Goal: Transaction & Acquisition: Book appointment/travel/reservation

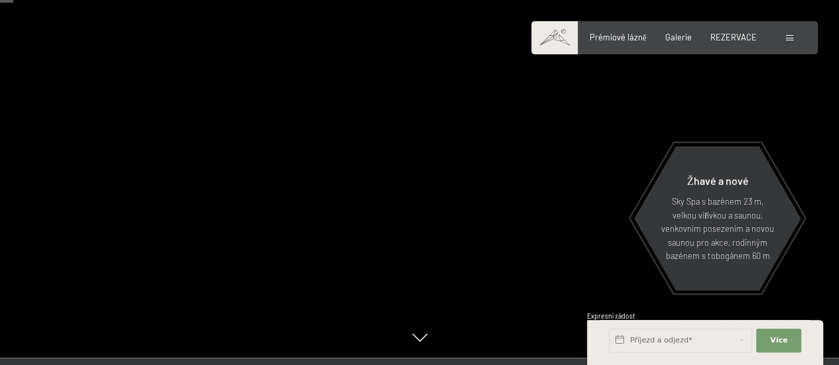
scroll to position [88, 0]
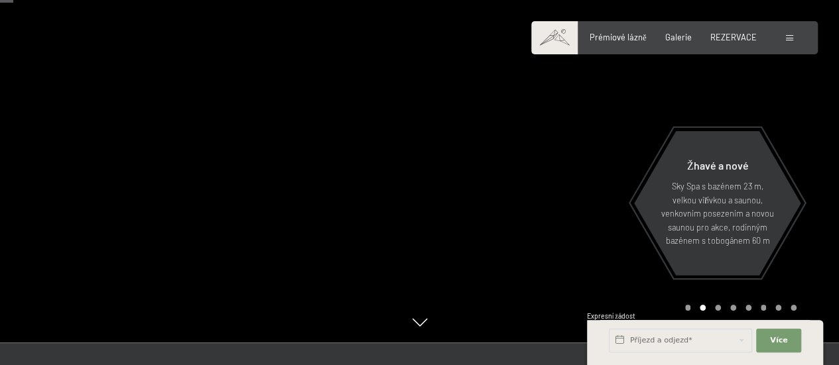
click at [687, 307] on div "Carousel Page 1" at bounding box center [688, 308] width 6 height 6
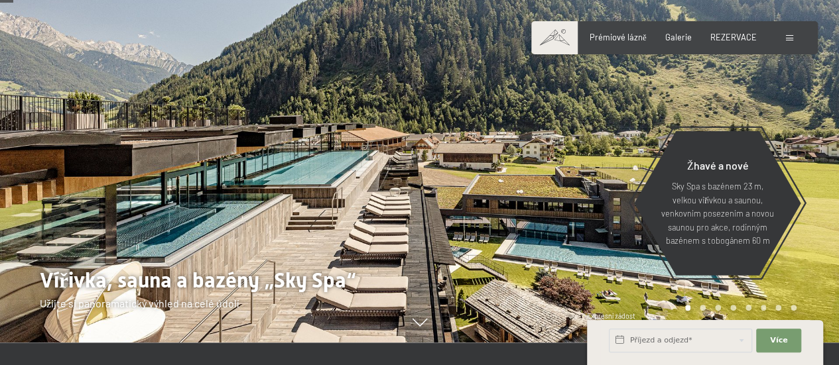
click at [702, 308] on div "Carousel Page 2" at bounding box center [702, 308] width 6 height 6
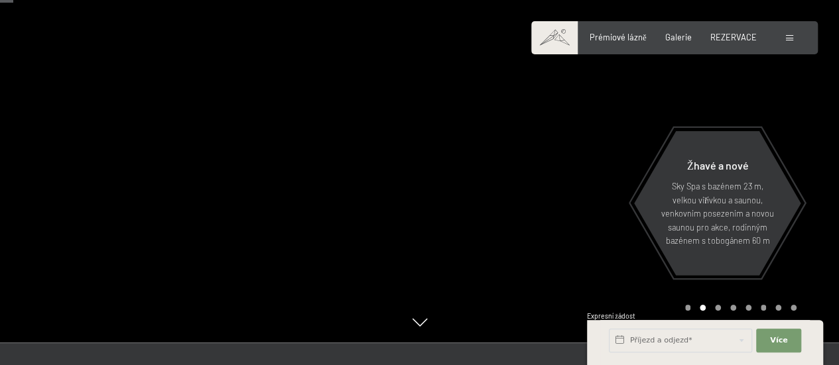
click at [717, 310] on div "Karuselová stránka 3" at bounding box center [718, 308] width 6 height 6
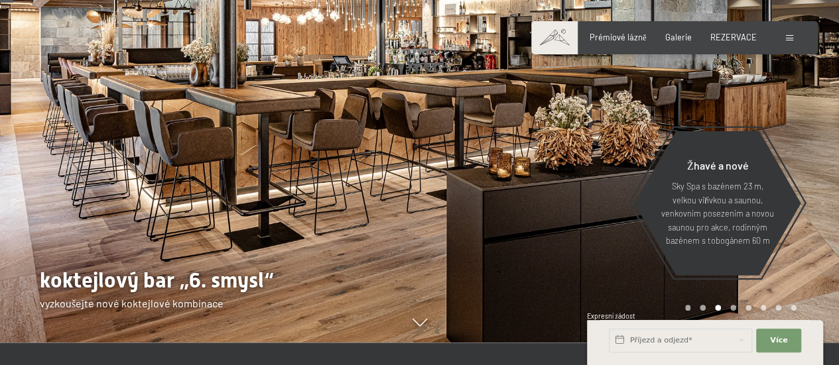
click at [733, 308] on div "Karusel Strana 4" at bounding box center [733, 308] width 6 height 6
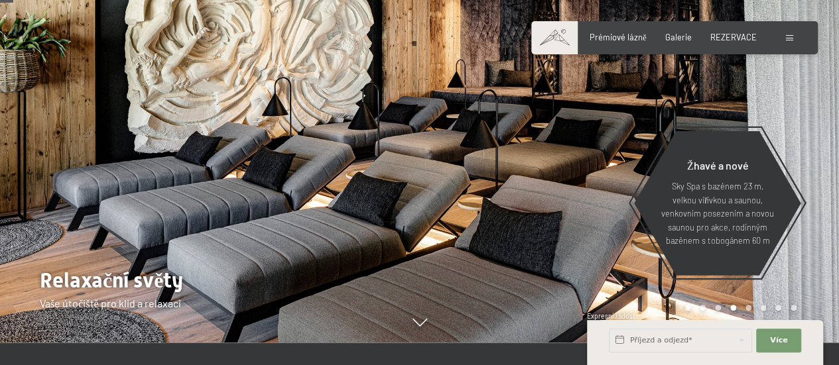
click at [748, 308] on div "Karusel Strana 5" at bounding box center [748, 308] width 6 height 6
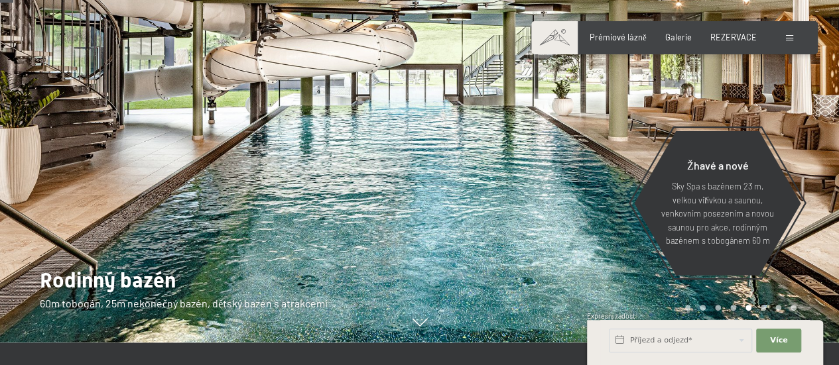
click at [765, 309] on div "Karusel Strana 6" at bounding box center [763, 308] width 6 height 6
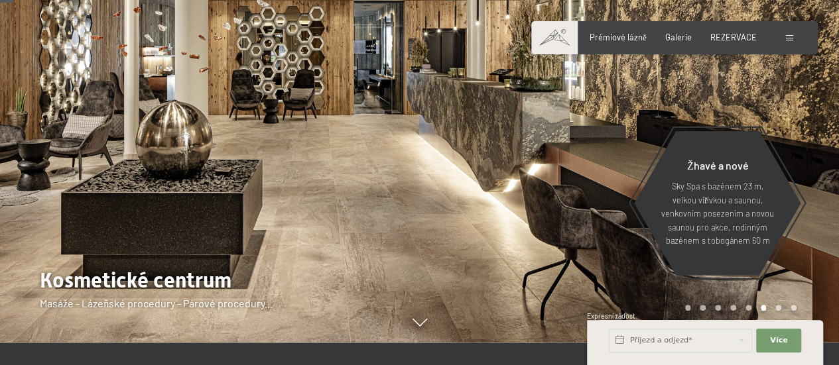
click at [777, 308] on div "Karuselová stránka 7" at bounding box center [778, 308] width 6 height 6
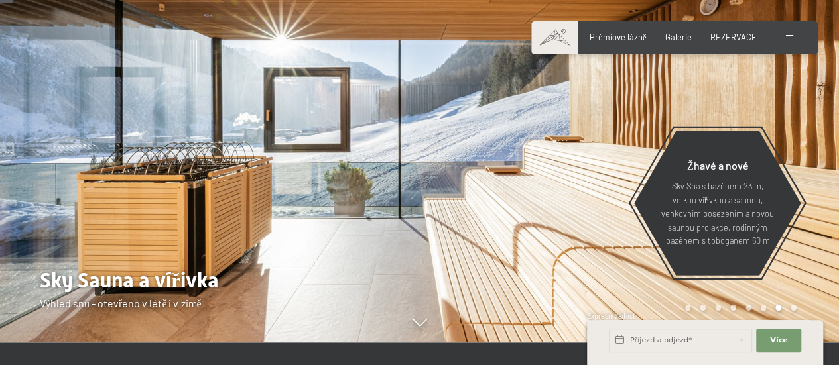
click at [794, 308] on div "Karusel Strana 8" at bounding box center [793, 308] width 6 height 6
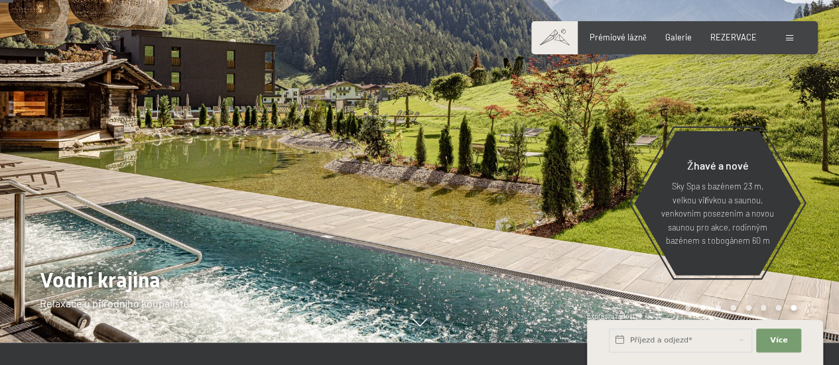
click at [701, 308] on div "Carousel Page 2" at bounding box center [702, 308] width 6 height 6
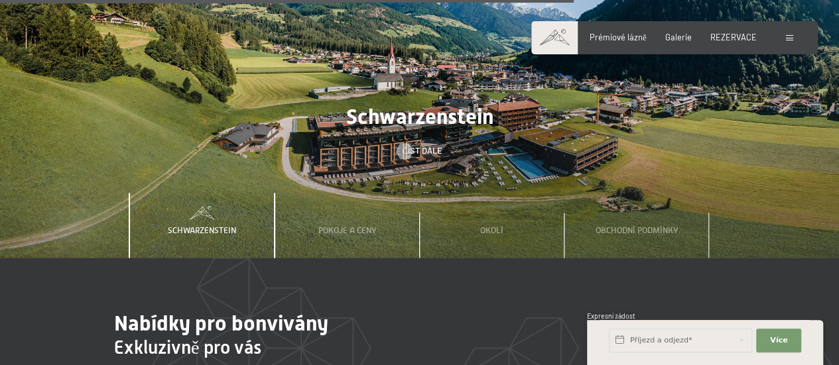
scroll to position [3396, 0]
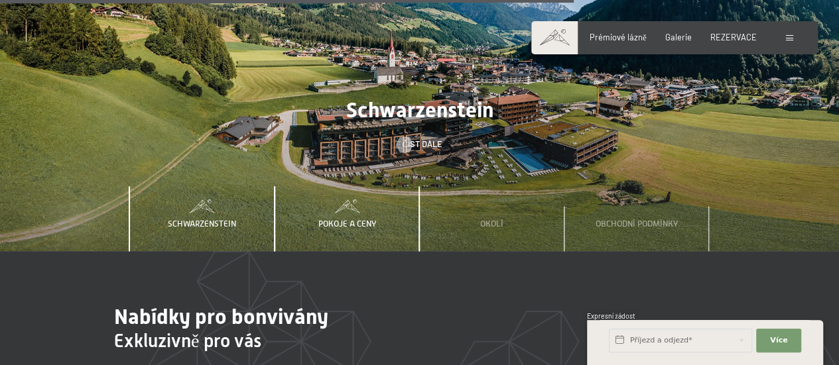
click at [368, 219] on font "Pokoje a ceny" at bounding box center [347, 224] width 58 height 10
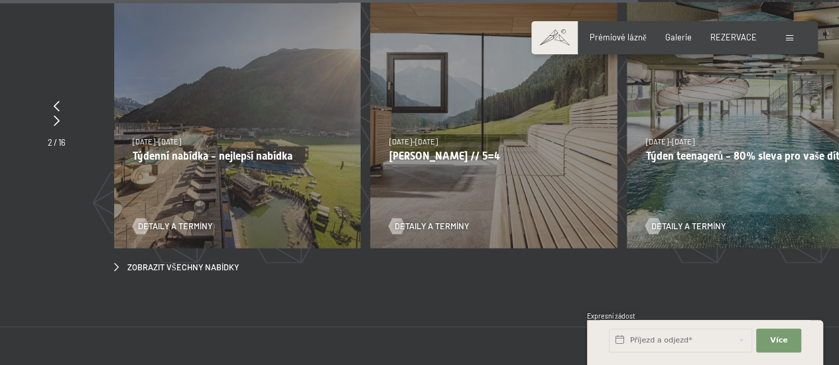
scroll to position [3781, 0]
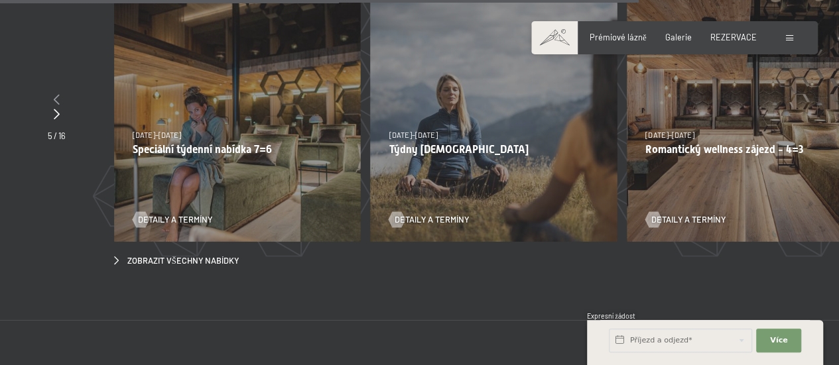
click at [55, 94] on icon at bounding box center [57, 99] width 6 height 11
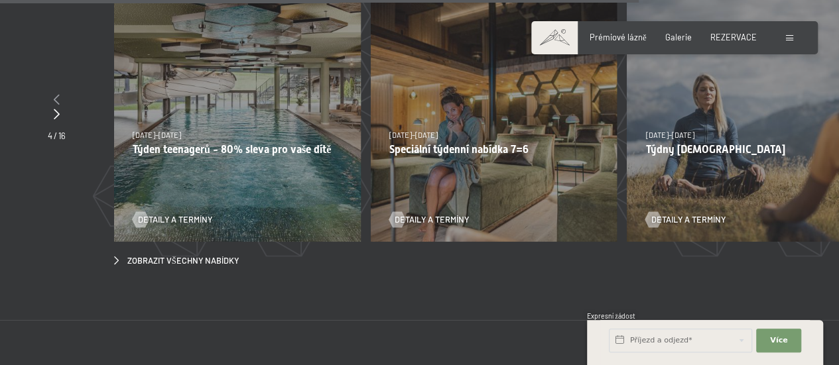
click at [55, 94] on icon at bounding box center [57, 99] width 6 height 11
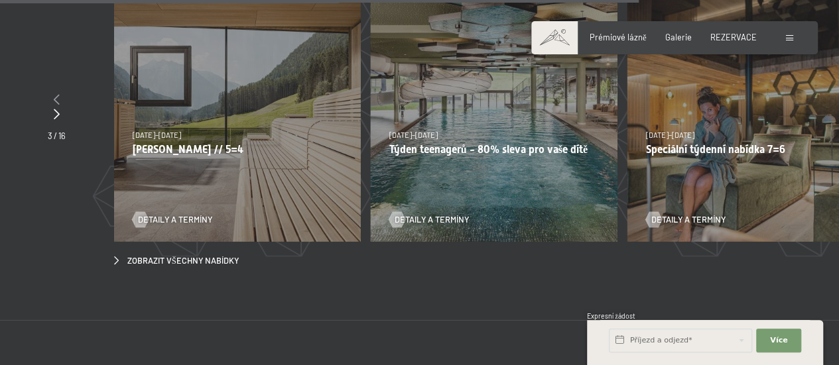
click at [55, 94] on icon at bounding box center [57, 99] width 6 height 11
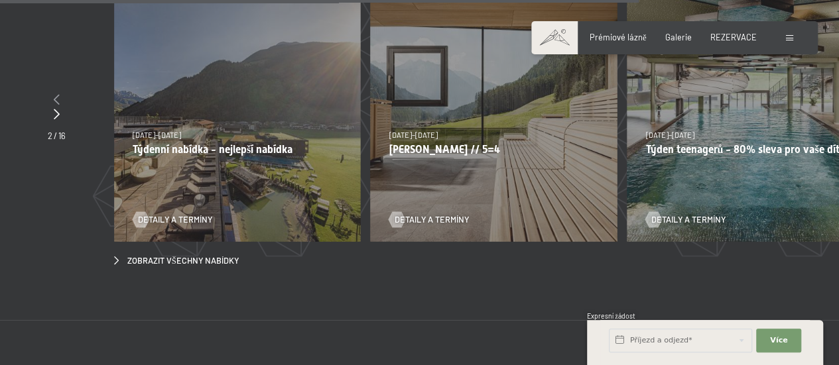
click at [55, 94] on icon at bounding box center [57, 99] width 6 height 11
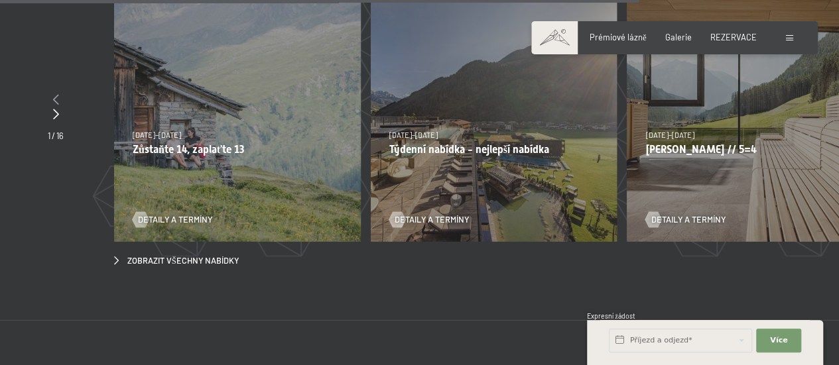
click at [55, 94] on icon at bounding box center [56, 99] width 6 height 11
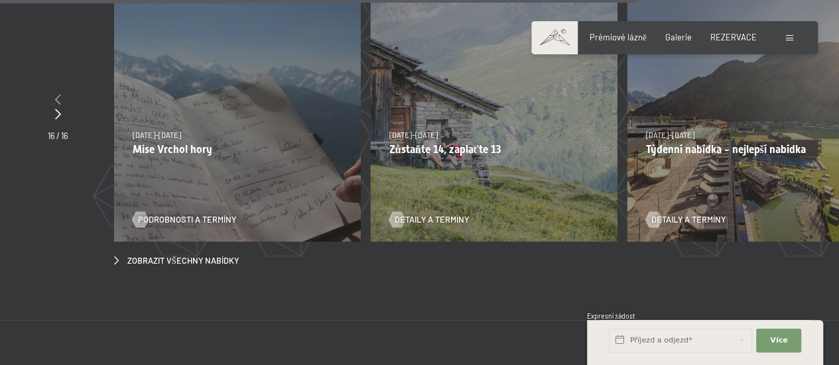
click at [55, 94] on icon at bounding box center [58, 99] width 6 height 11
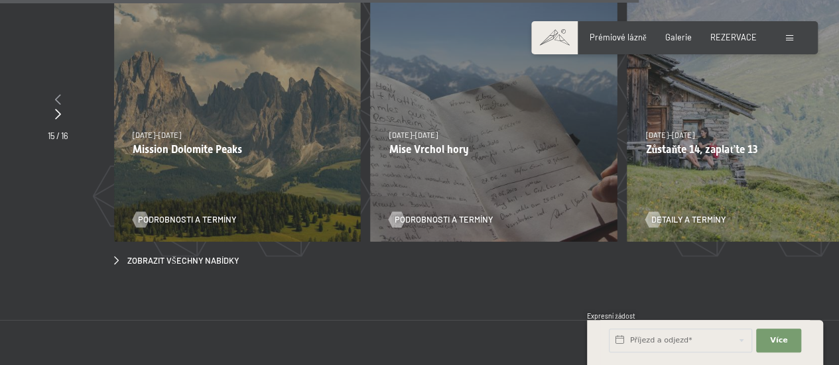
click at [55, 94] on icon at bounding box center [58, 99] width 6 height 11
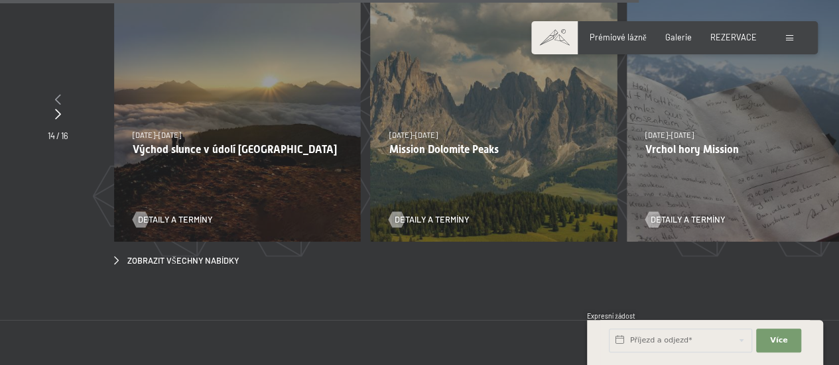
click at [55, 94] on icon at bounding box center [58, 99] width 6 height 11
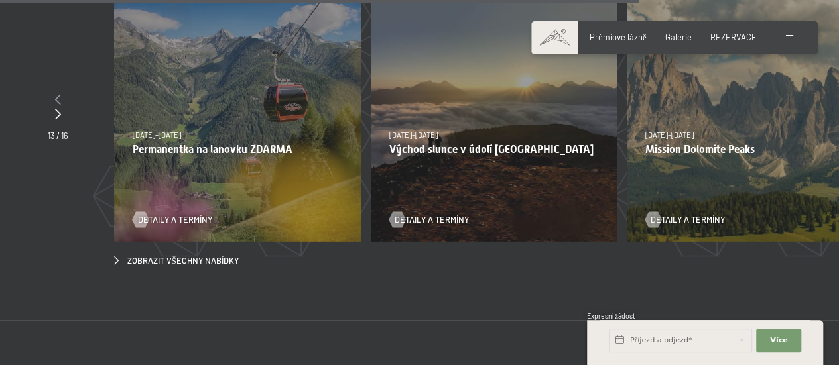
click at [55, 94] on icon at bounding box center [58, 99] width 6 height 11
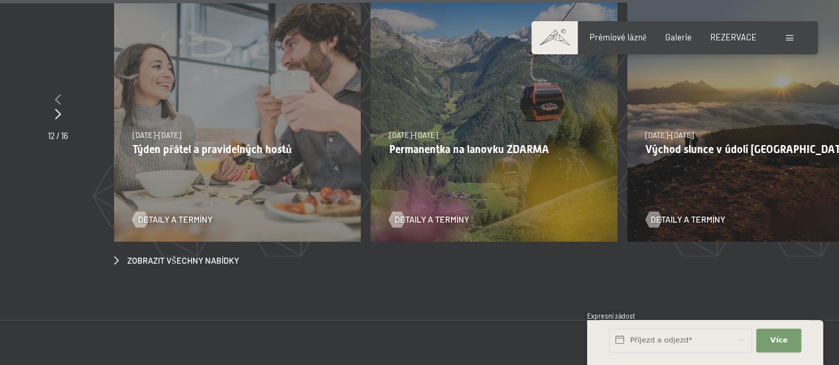
click at [55, 94] on icon at bounding box center [58, 99] width 6 height 11
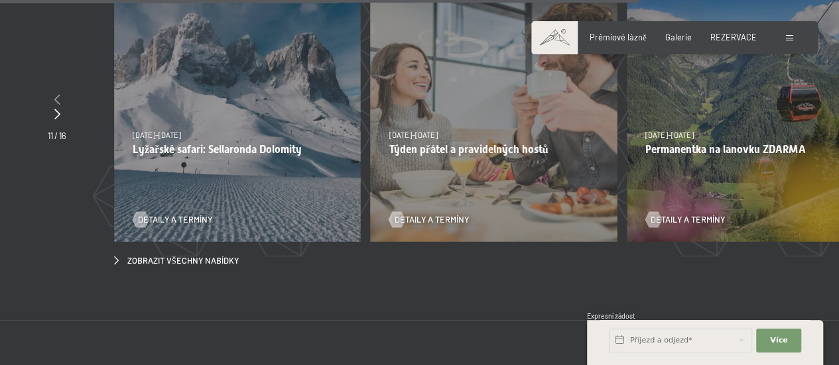
click at [55, 94] on icon at bounding box center [57, 99] width 6 height 11
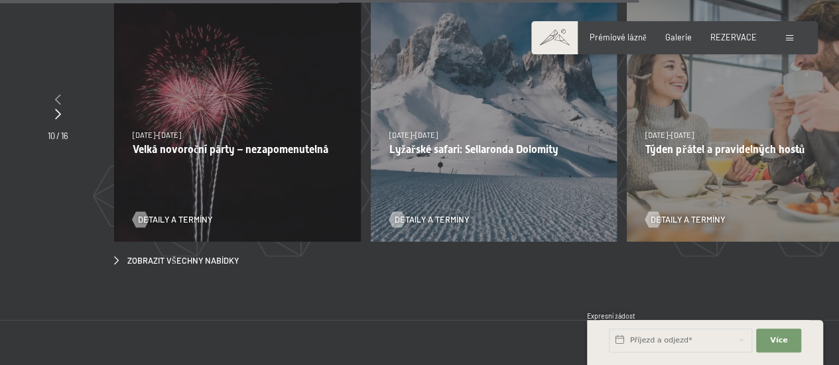
click at [55, 94] on icon at bounding box center [58, 99] width 6 height 11
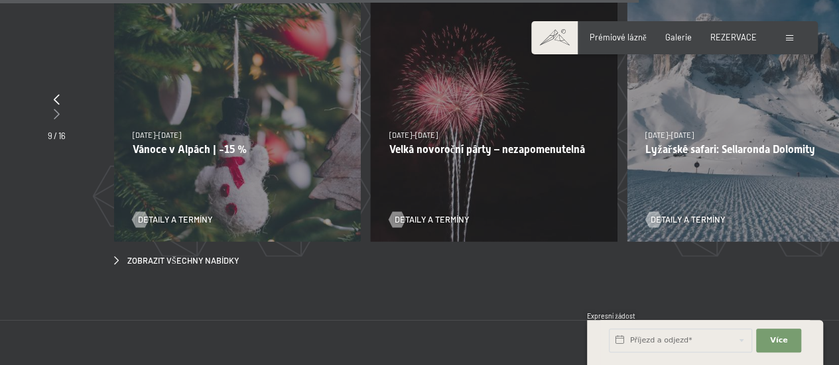
click at [56, 109] on icon at bounding box center [57, 114] width 6 height 11
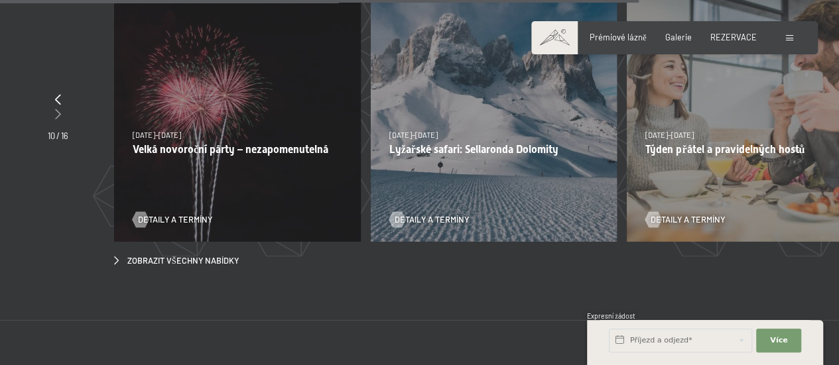
click at [56, 109] on icon at bounding box center [58, 114] width 6 height 11
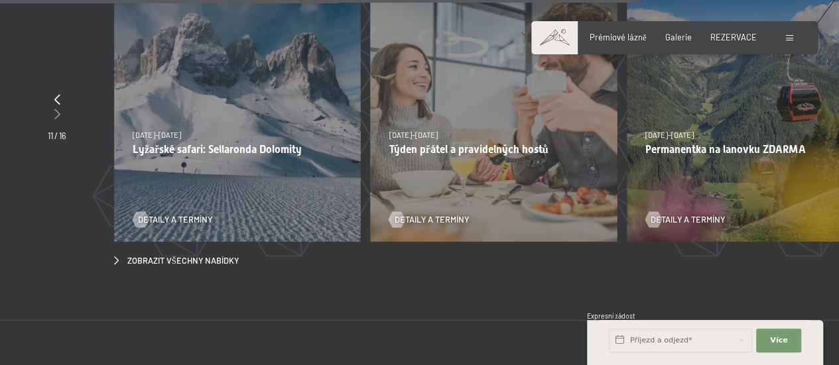
click at [56, 109] on icon at bounding box center [57, 114] width 6 height 11
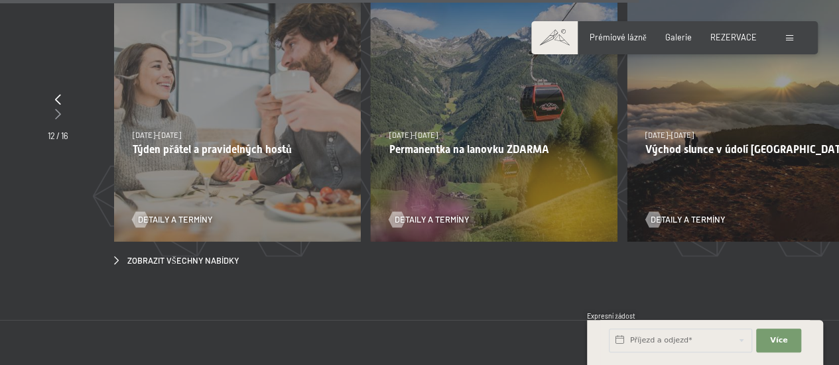
click at [56, 109] on icon at bounding box center [58, 114] width 6 height 11
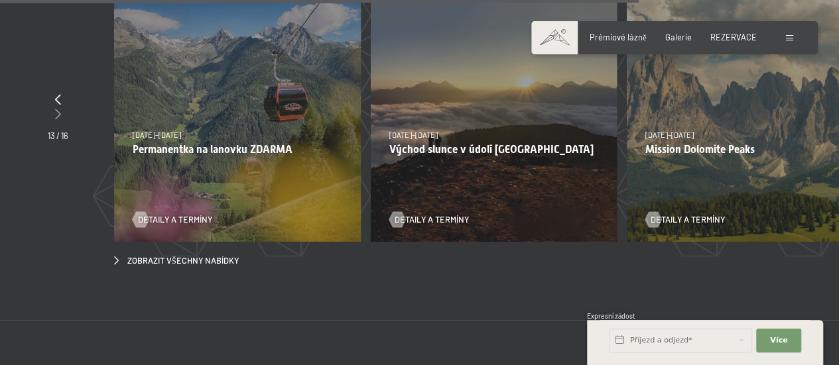
click at [56, 109] on icon at bounding box center [58, 114] width 6 height 11
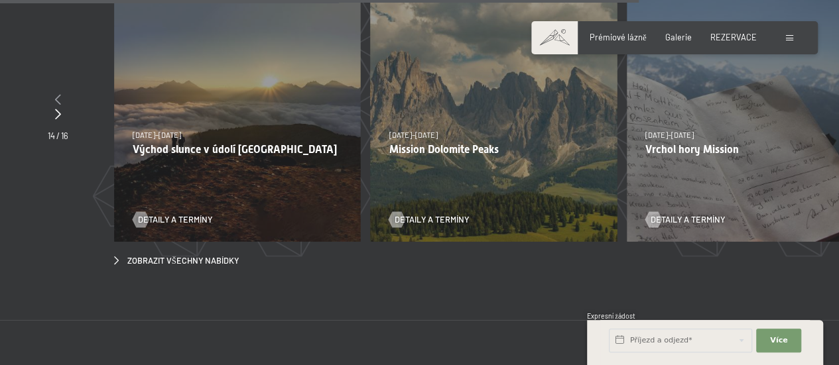
click at [56, 94] on icon at bounding box center [58, 99] width 6 height 11
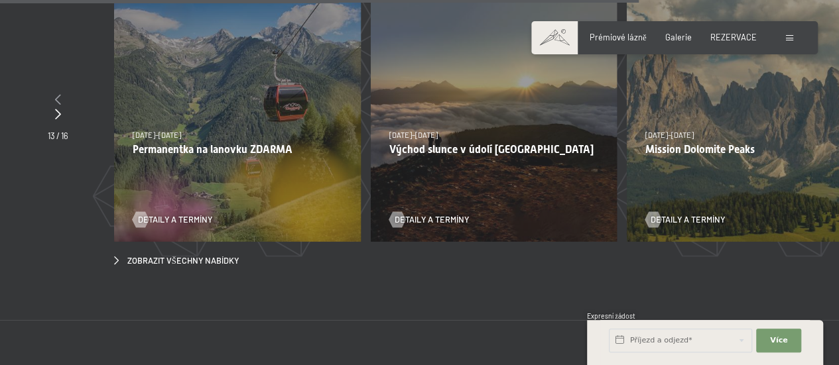
click at [56, 94] on icon at bounding box center [58, 99] width 6 height 11
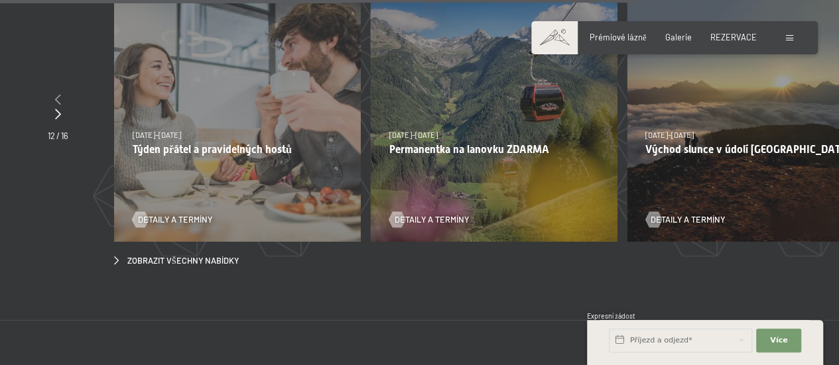
click at [56, 94] on icon at bounding box center [58, 99] width 6 height 11
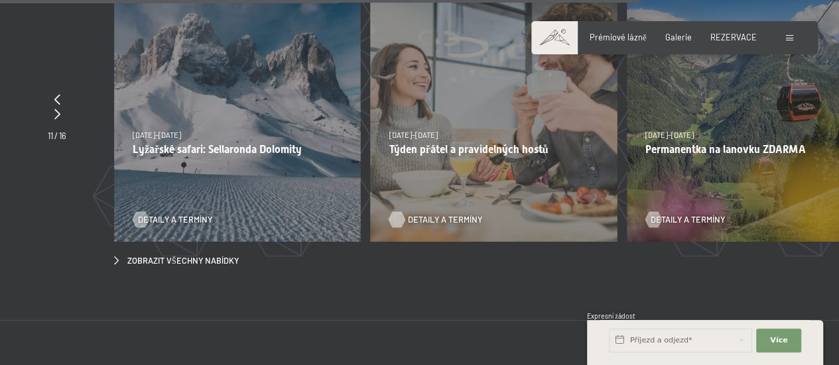
click at [420, 214] on font "Detaily a termíny" at bounding box center [445, 219] width 74 height 11
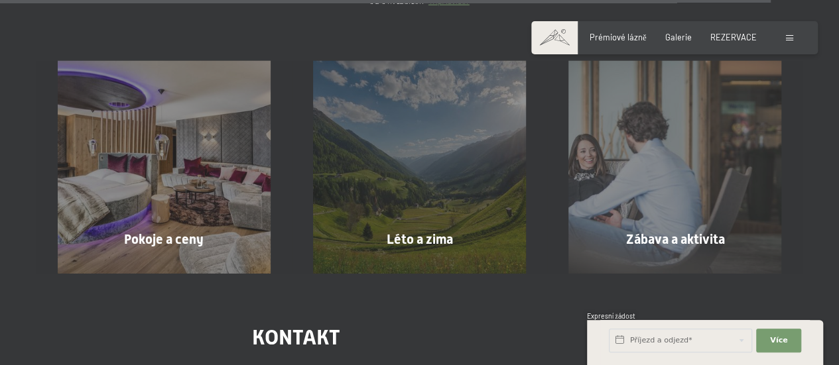
scroll to position [4616, 0]
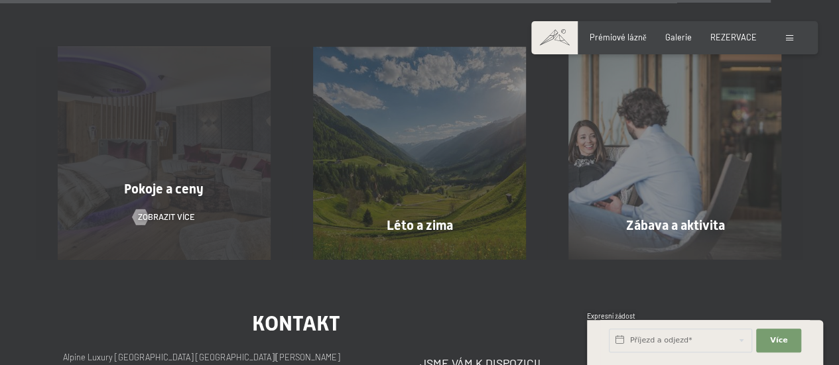
click at [186, 148] on div "Pokoje a ceny Zobrazit více" at bounding box center [163, 153] width 255 height 213
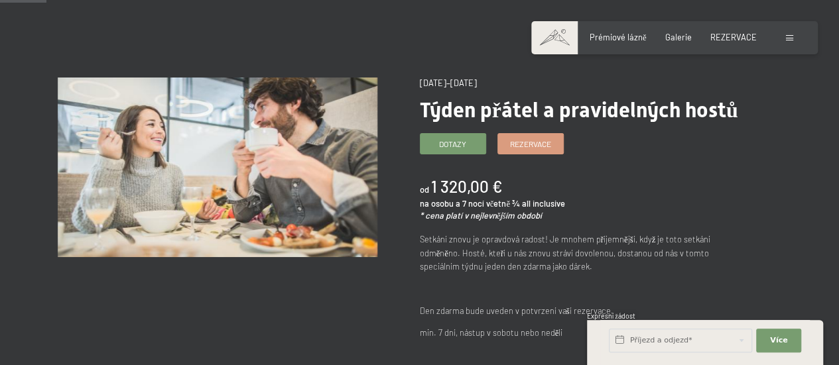
scroll to position [80, 0]
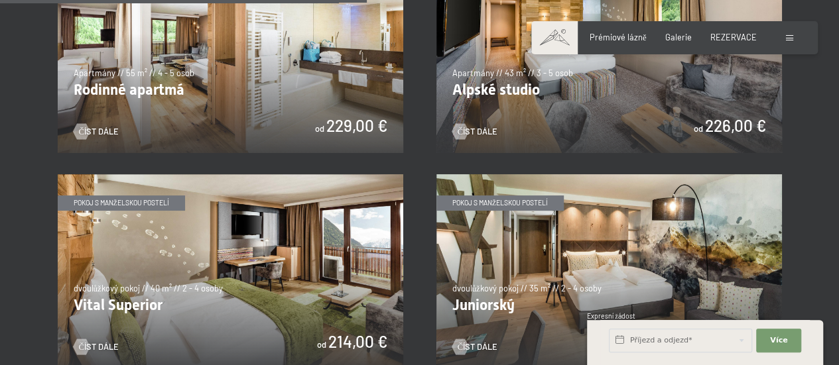
scroll to position [1481, 0]
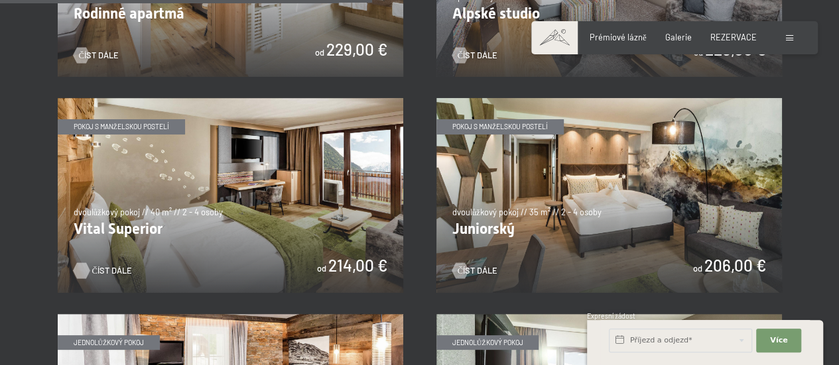
click at [84, 263] on div at bounding box center [81, 271] width 9 height 16
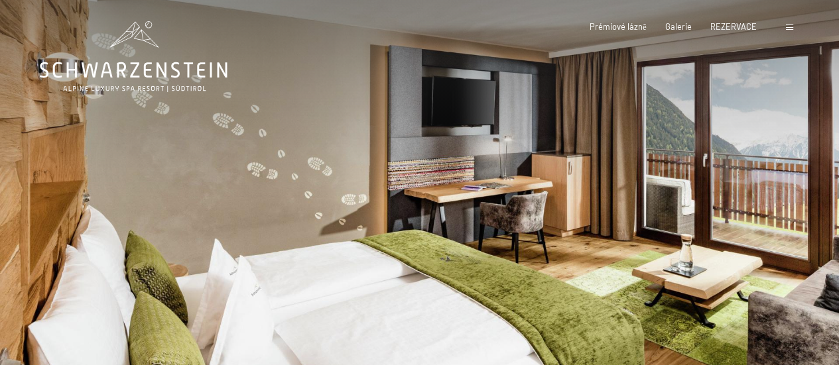
click at [793, 191] on div at bounding box center [630, 215] width 420 height 431
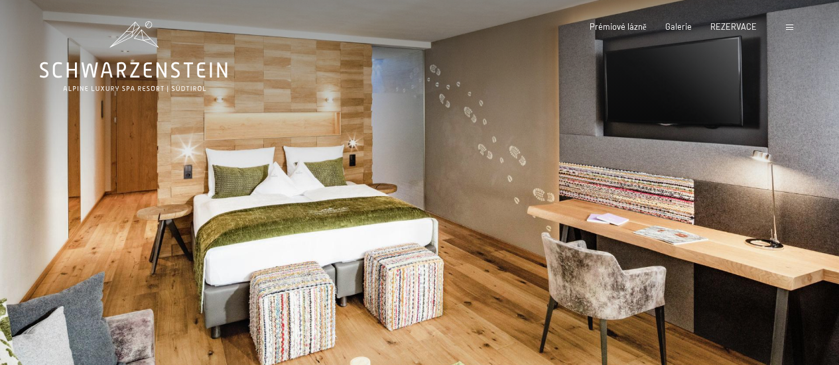
click at [793, 191] on div at bounding box center [630, 215] width 420 height 431
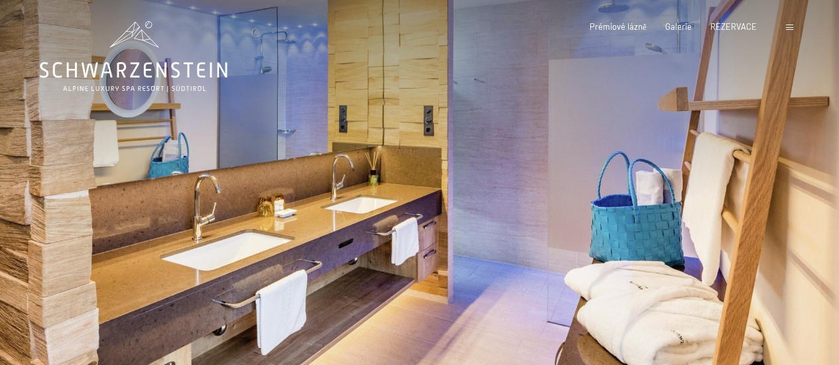
click at [793, 191] on div at bounding box center [630, 215] width 420 height 431
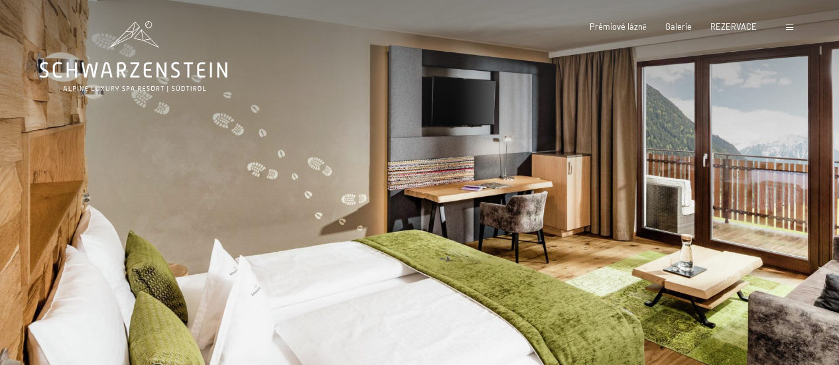
click at [793, 191] on div at bounding box center [630, 215] width 420 height 431
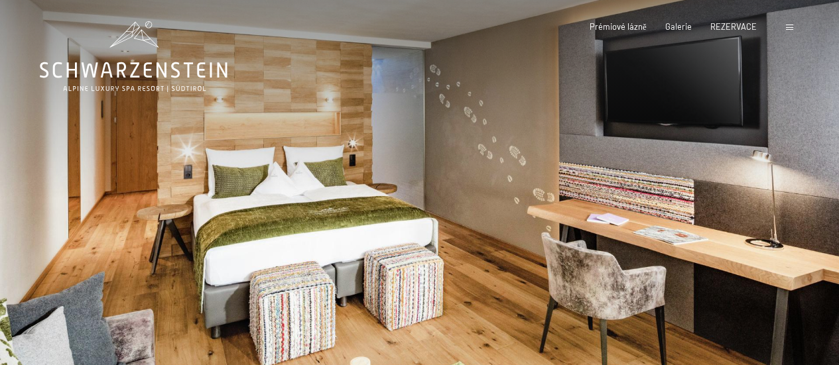
click at [793, 191] on div at bounding box center [630, 215] width 420 height 431
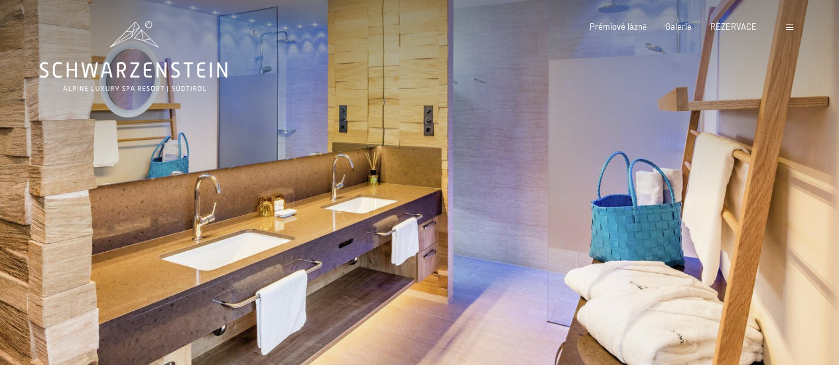
click at [793, 191] on div at bounding box center [630, 215] width 420 height 431
